Goal: Task Accomplishment & Management: Manage account settings

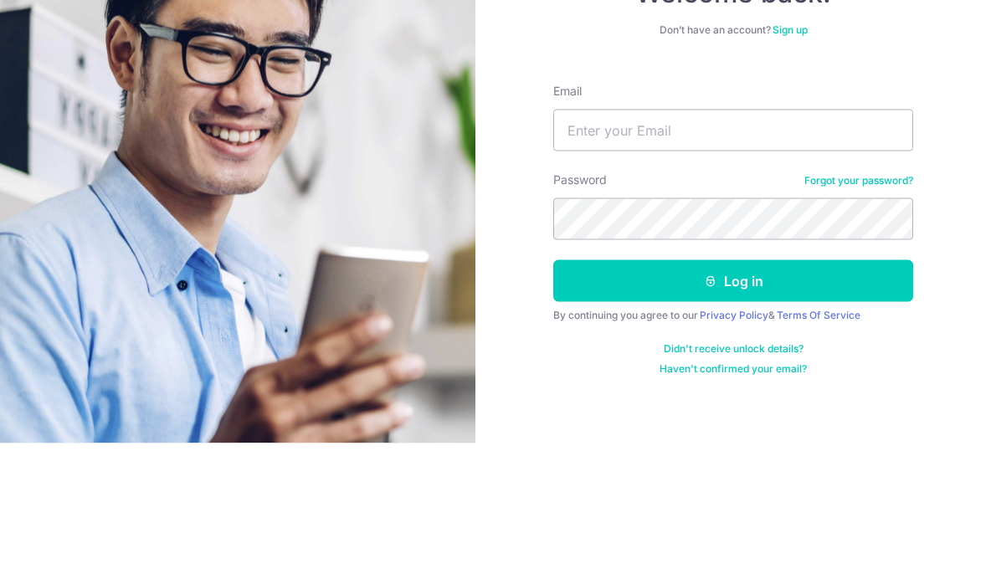
scroll to position [68, 0]
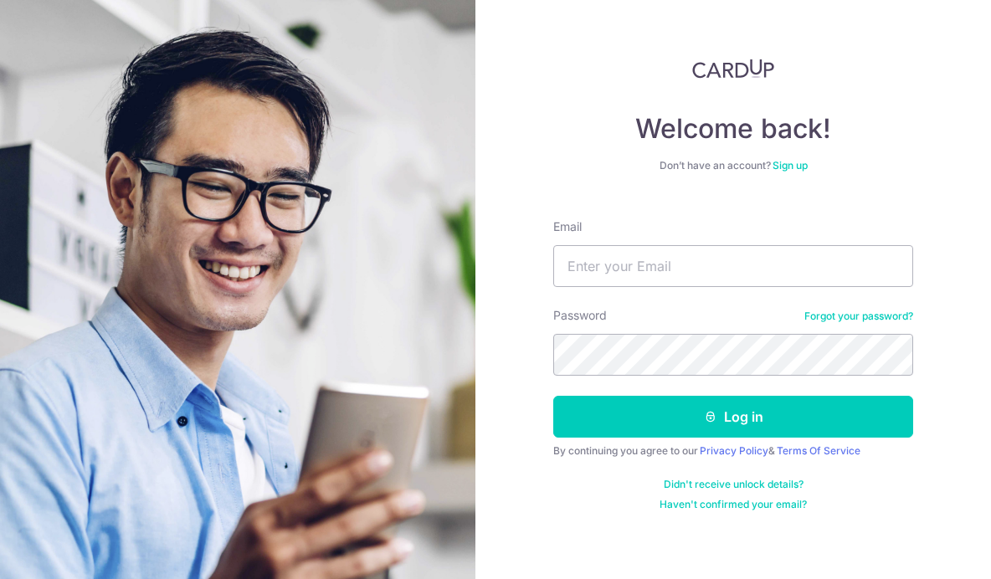
click at [605, 535] on div "Welcome back! Don’t have an account? Sign up Email Password Forgot your passwor…" at bounding box center [732, 289] width 515 height 579
click at [791, 245] on input "Email" at bounding box center [733, 266] width 360 height 42
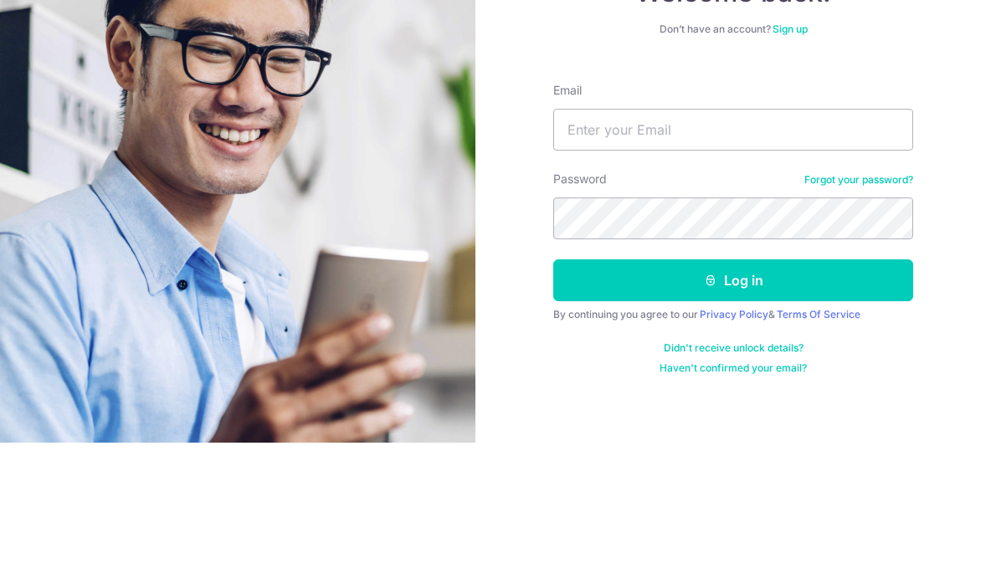
scroll to position [68, 0]
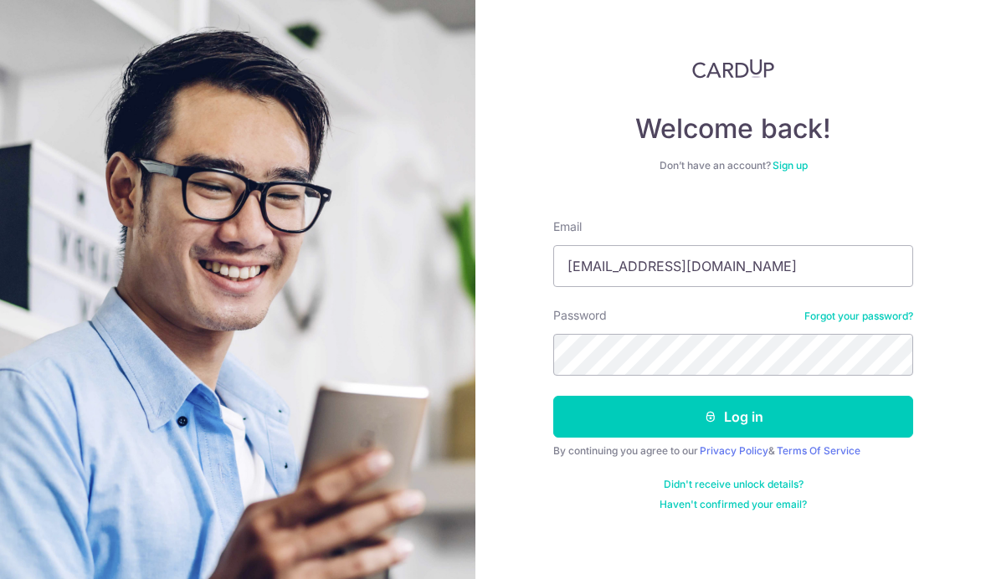
type input "[EMAIL_ADDRESS][DOMAIN_NAME]"
click at [733, 396] on button "Log in" at bounding box center [733, 417] width 360 height 42
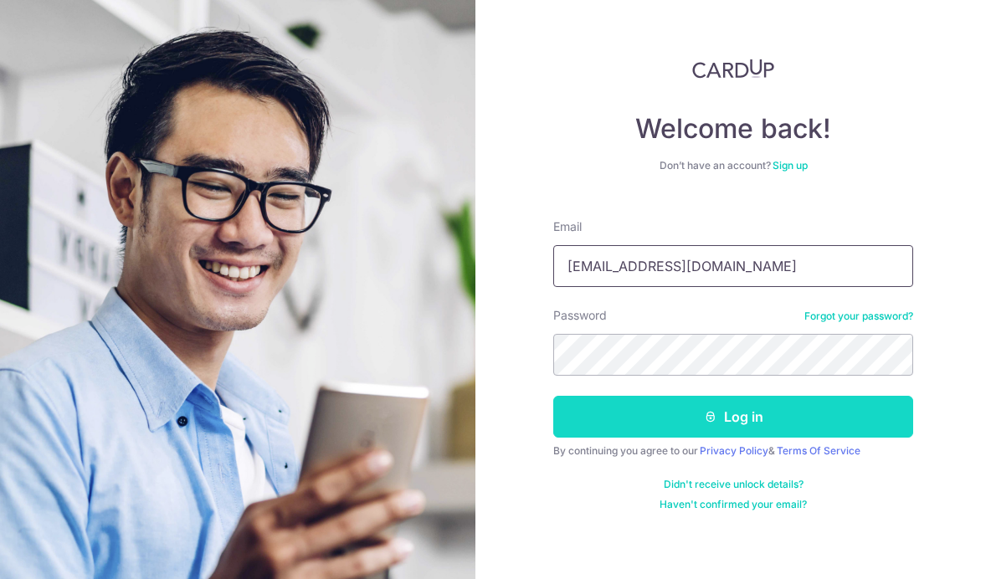
click at [792, 396] on button "Log in" at bounding box center [733, 417] width 360 height 42
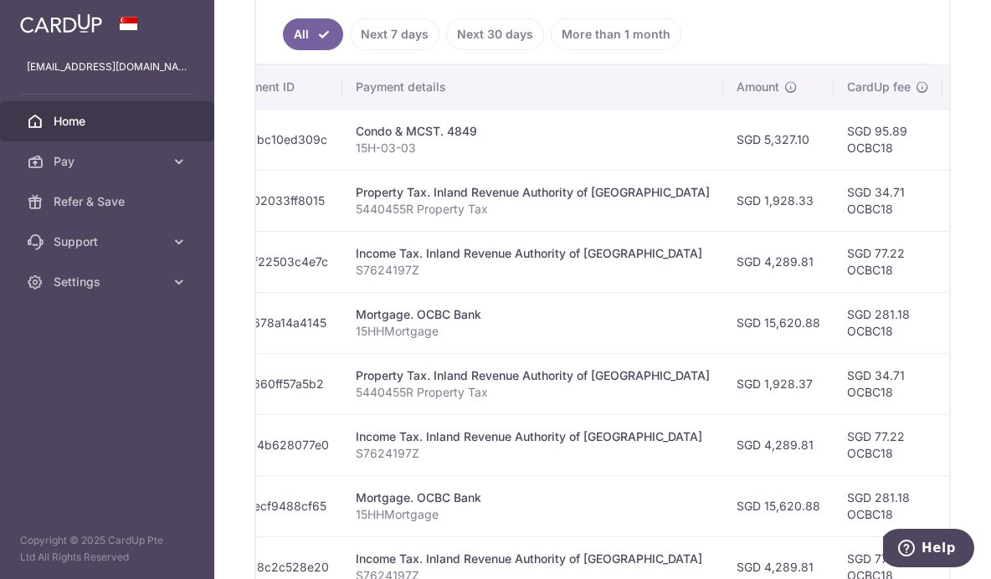
scroll to position [0, 258]
